Goal: Task Accomplishment & Management: Manage account settings

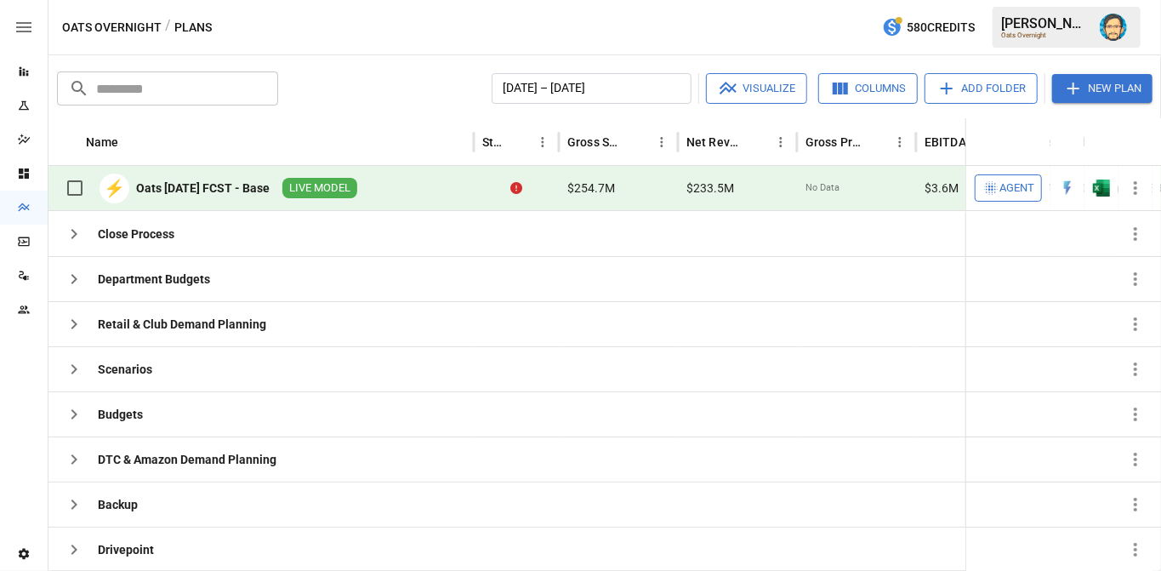
click at [1135, 185] on icon "button" at bounding box center [1135, 188] width 20 height 20
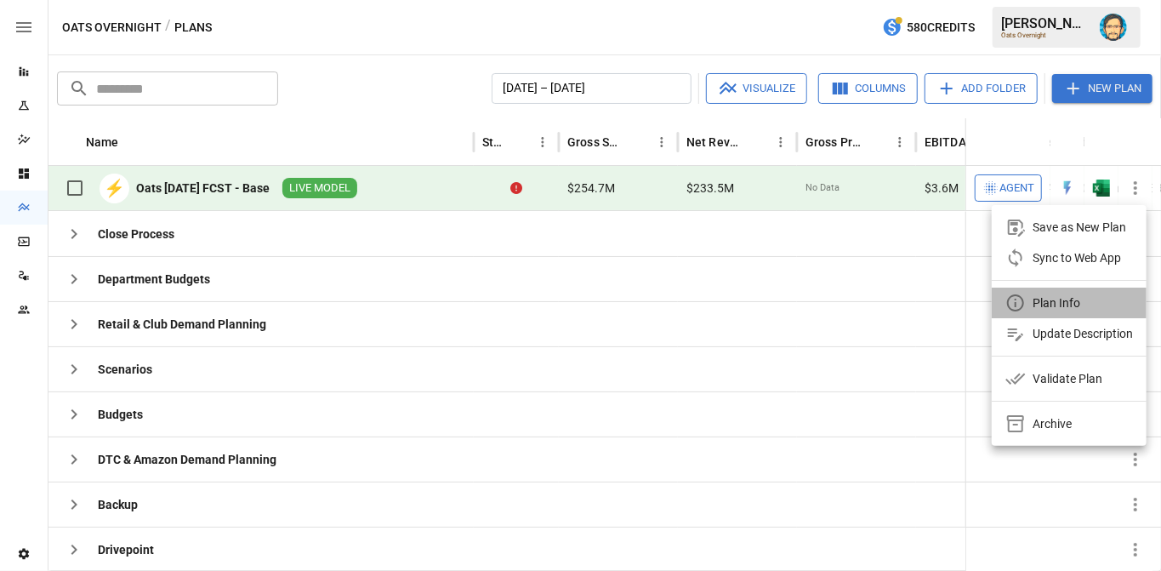
click at [1042, 303] on div "Plan Info" at bounding box center [1057, 303] width 48 height 20
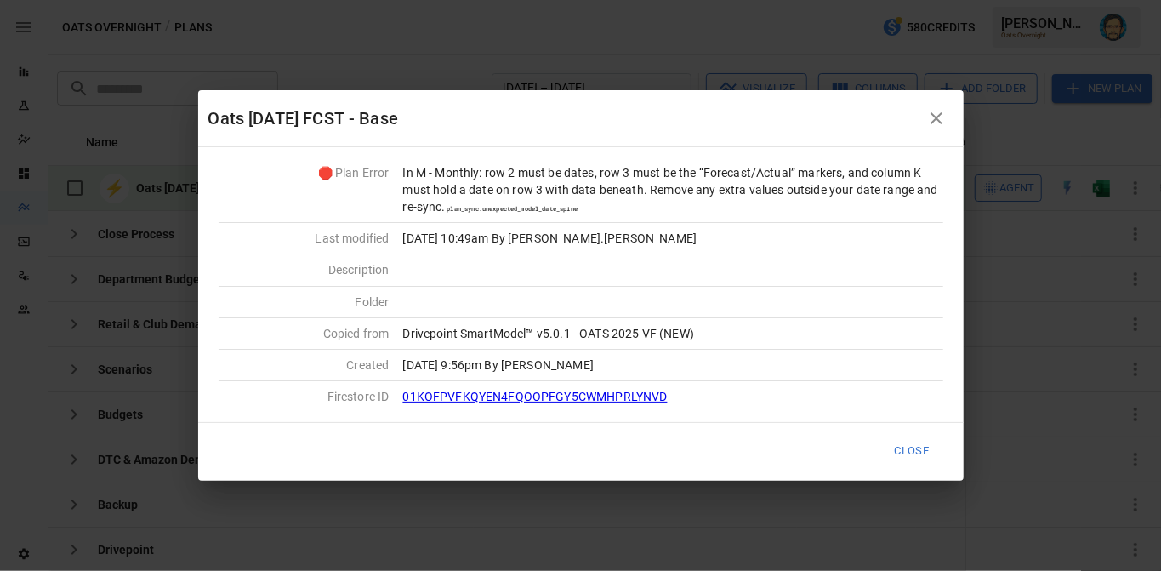
click at [932, 121] on icon "button" at bounding box center [936, 118] width 20 height 20
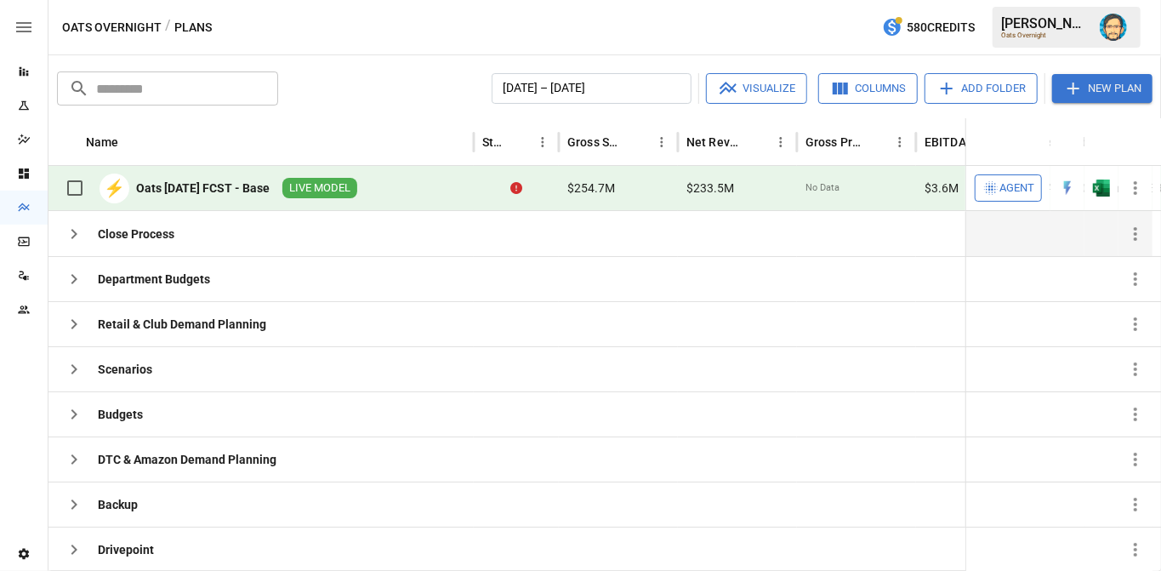
click at [76, 230] on icon "button" at bounding box center [74, 234] width 20 height 20
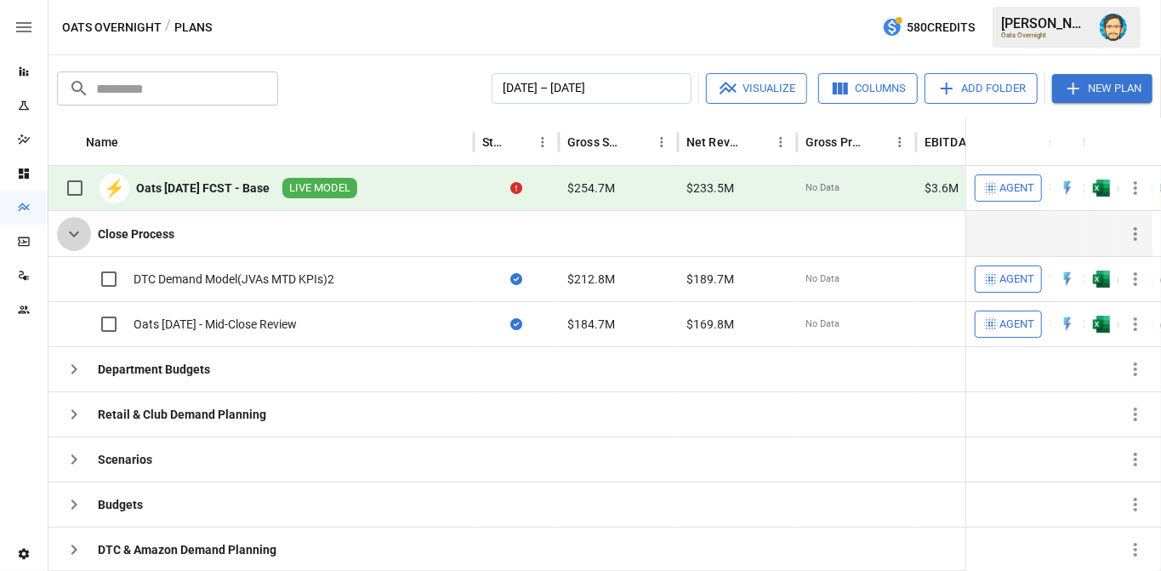
click at [76, 230] on icon "button" at bounding box center [74, 234] width 20 height 20
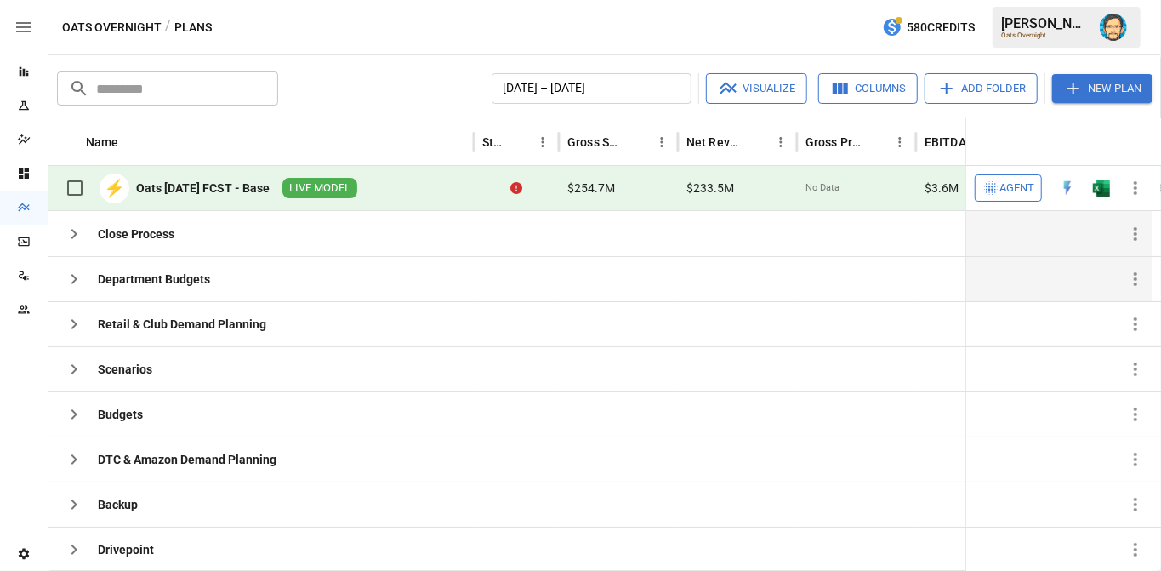
click at [81, 274] on icon "button" at bounding box center [74, 279] width 20 height 20
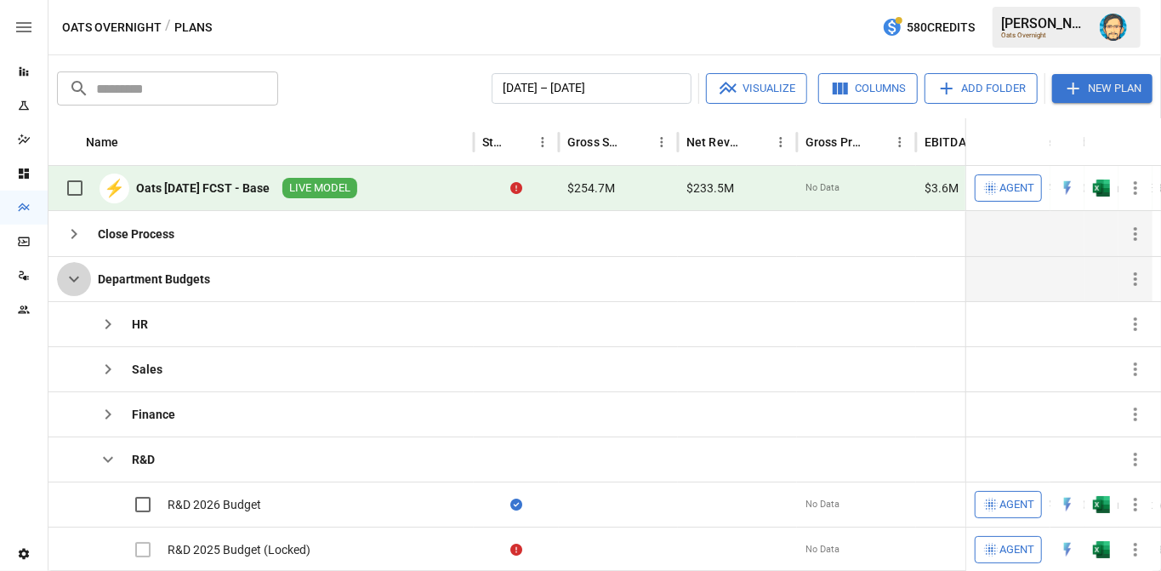
click at [81, 274] on icon "button" at bounding box center [74, 279] width 20 height 20
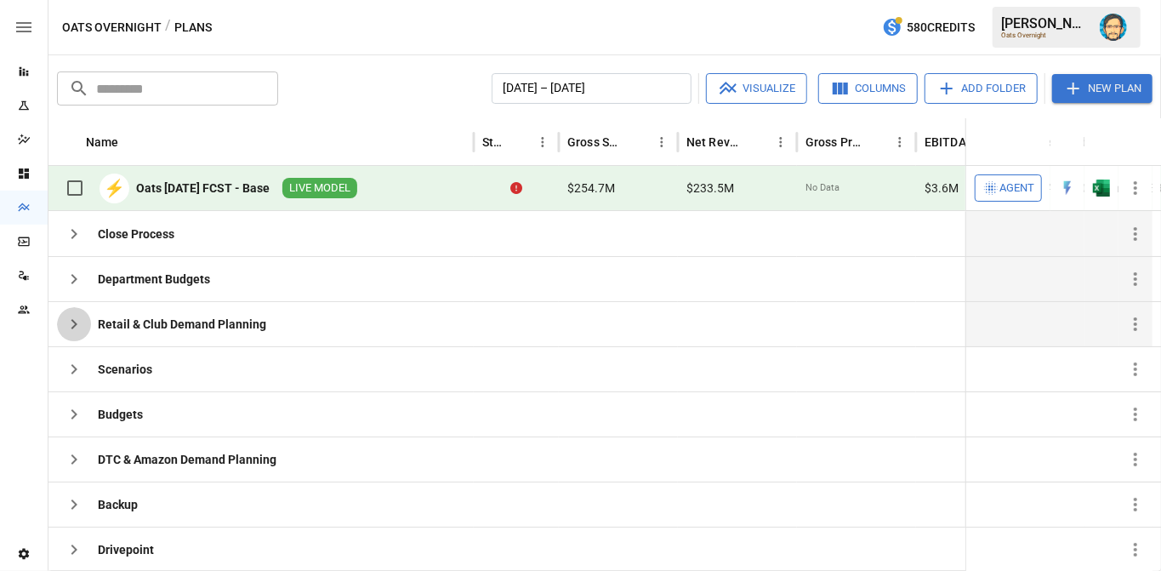
click at [74, 321] on icon "button" at bounding box center [74, 324] width 6 height 10
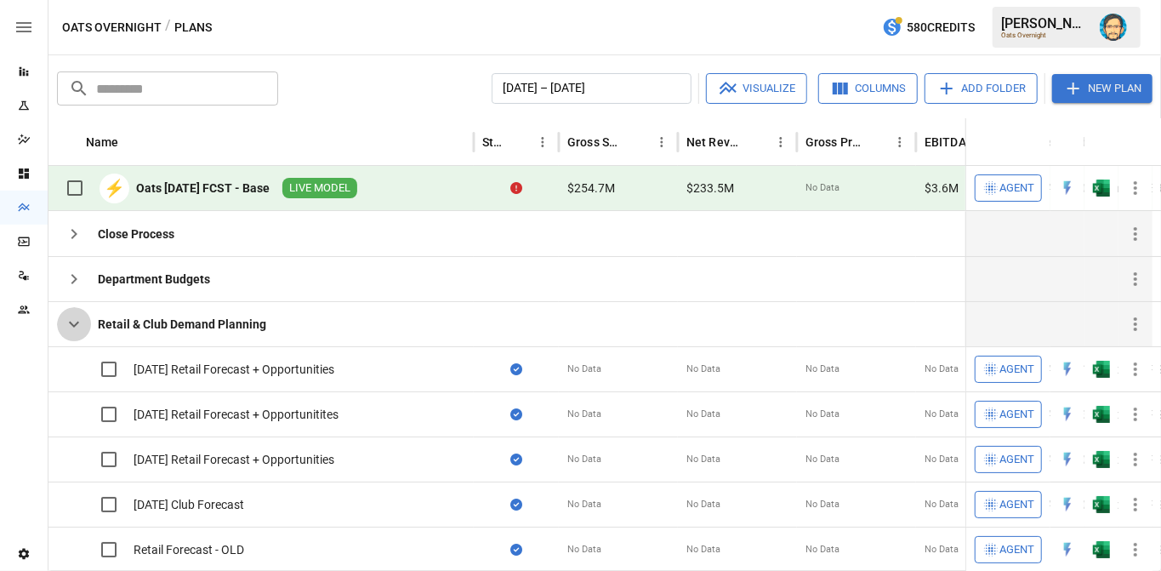
click at [74, 321] on icon "button" at bounding box center [74, 324] width 20 height 20
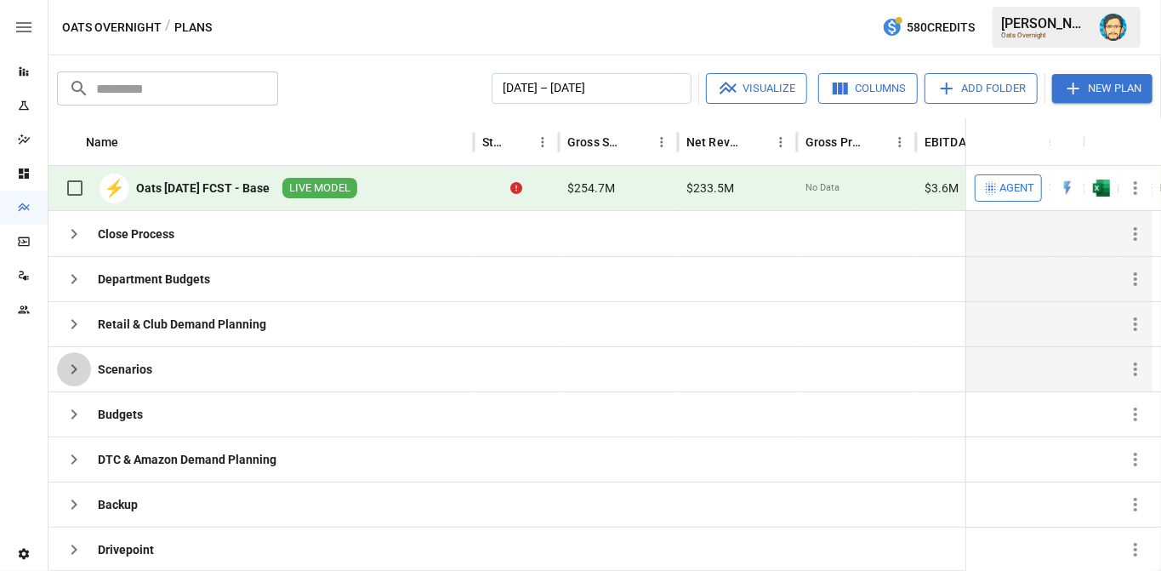
click at [71, 360] on icon "button" at bounding box center [74, 369] width 20 height 20
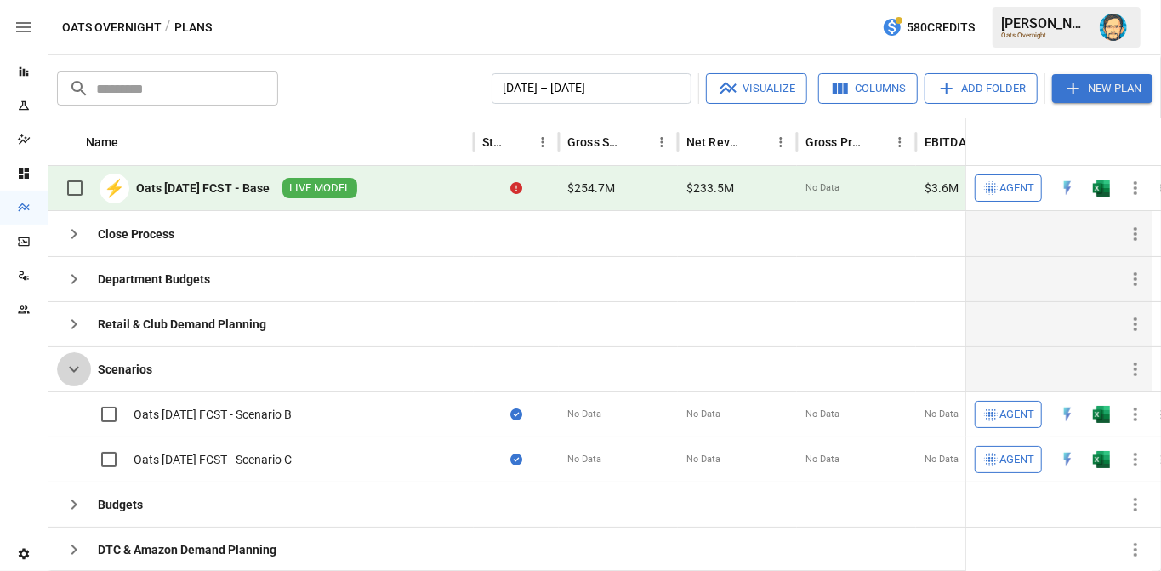
click at [71, 360] on icon "button" at bounding box center [74, 369] width 20 height 20
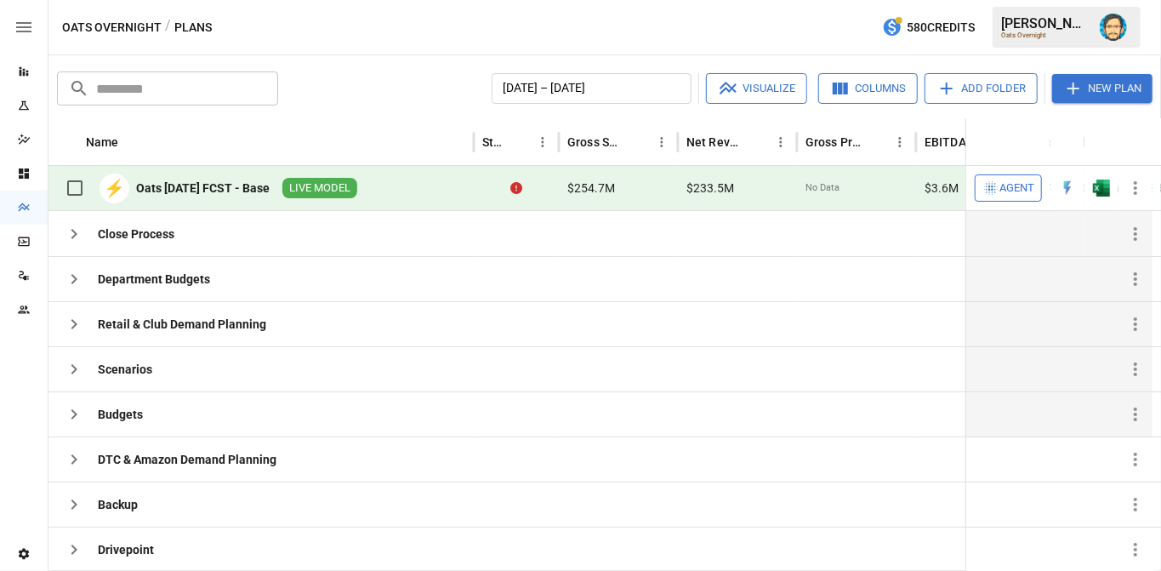
click at [66, 407] on icon "button" at bounding box center [74, 414] width 20 height 20
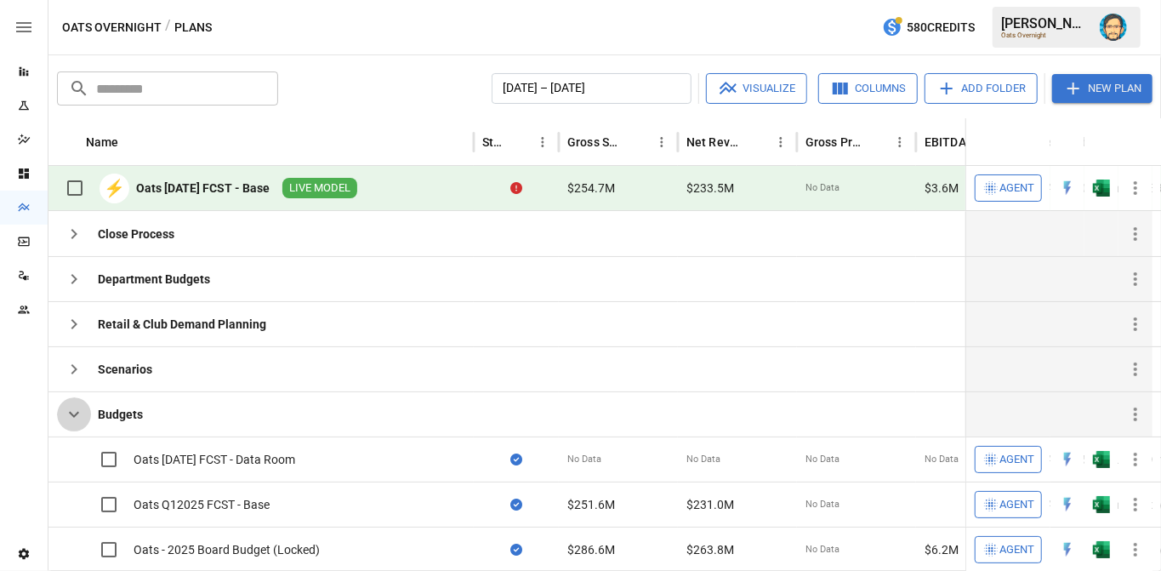
click at [66, 407] on icon "button" at bounding box center [74, 414] width 20 height 20
